Goal: Task Accomplishment & Management: Manage account settings

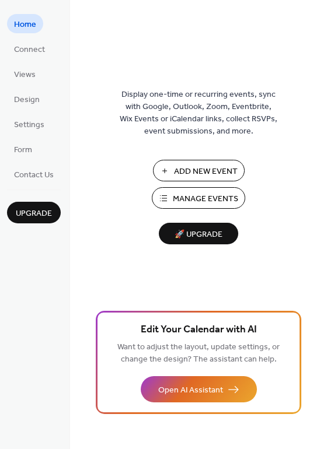
click at [187, 200] on span "Manage Events" at bounding box center [205, 199] width 65 height 12
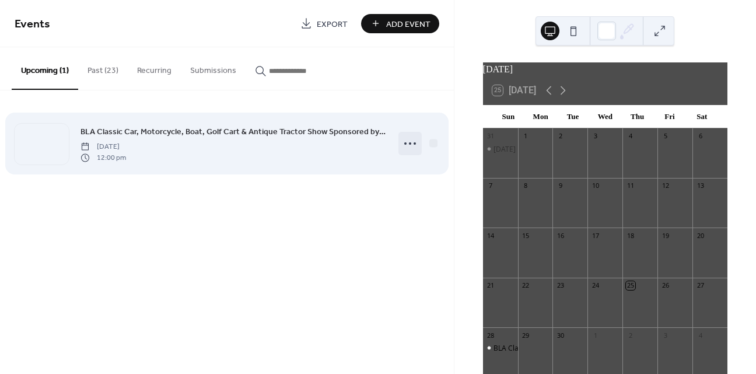
click at [409, 141] on icon at bounding box center [410, 143] width 19 height 19
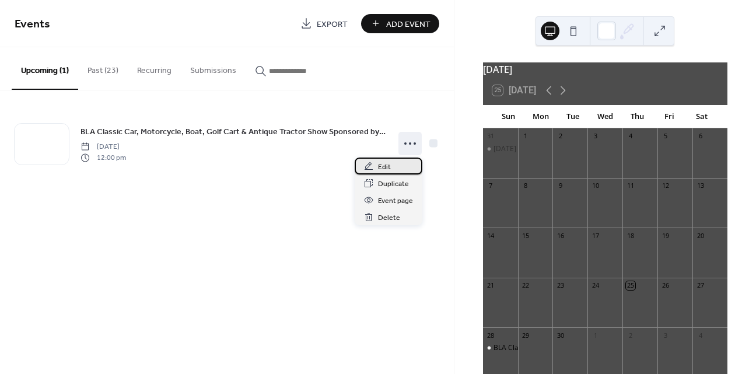
click at [393, 166] on div "Edit" at bounding box center [389, 166] width 68 height 17
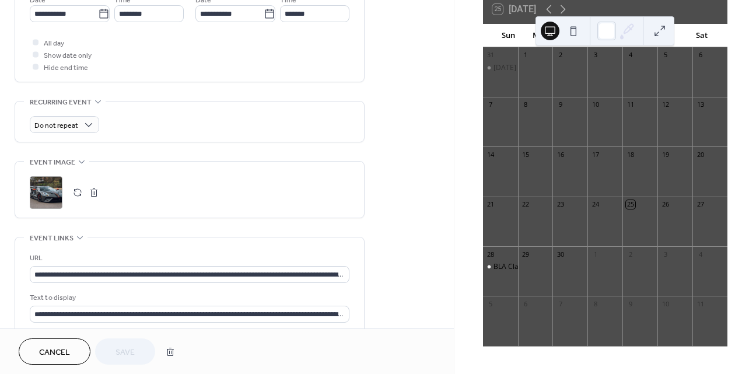
click at [75, 189] on button "button" at bounding box center [77, 192] width 16 height 16
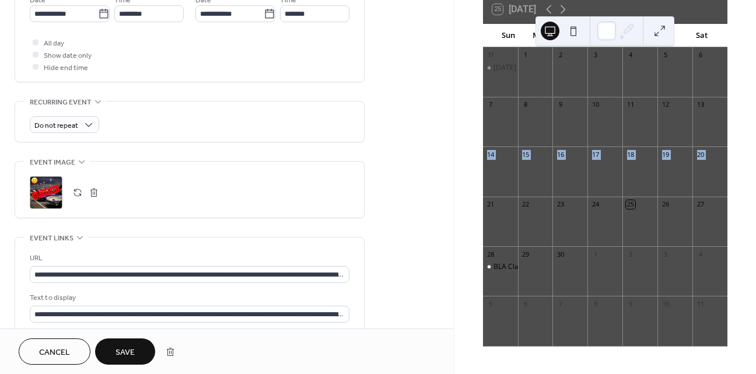
drag, startPoint x: 752, startPoint y: 116, endPoint x: 758, endPoint y: 167, distance: 51.7
click at [756, 167] on html "**********" at bounding box center [378, 187] width 756 height 374
click at [135, 348] on button "Save" at bounding box center [125, 351] width 60 height 26
